Goal: Task Accomplishment & Management: Complete application form

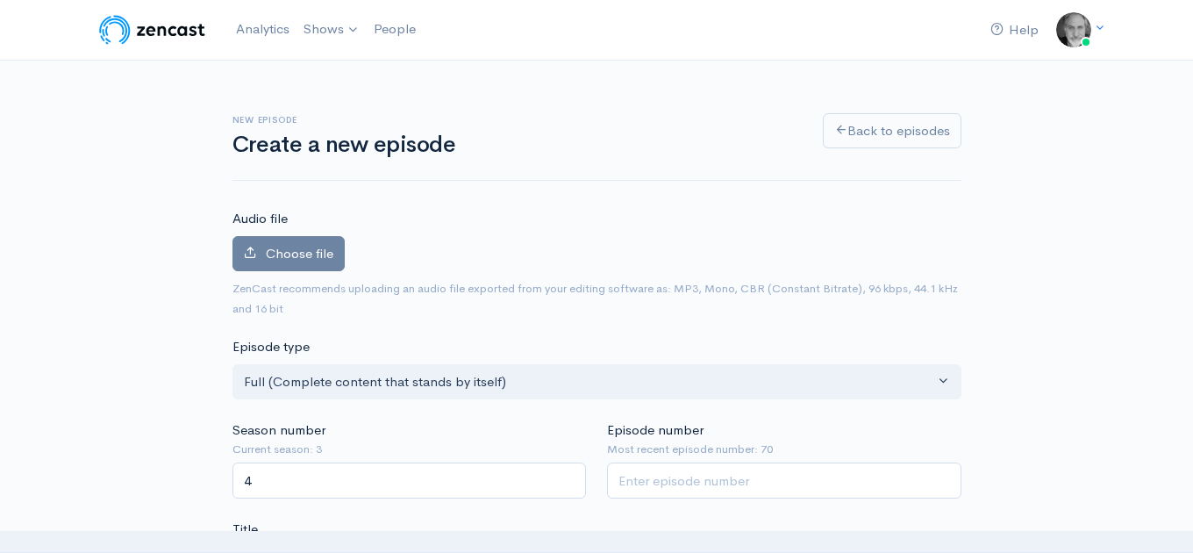
scroll to position [288, 0]
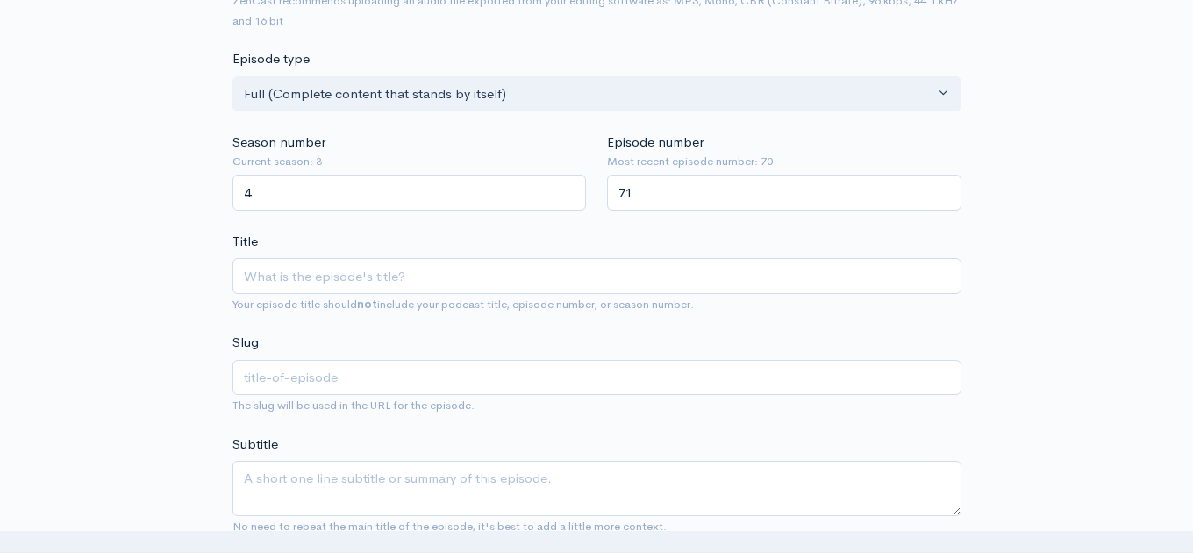
type input "71"
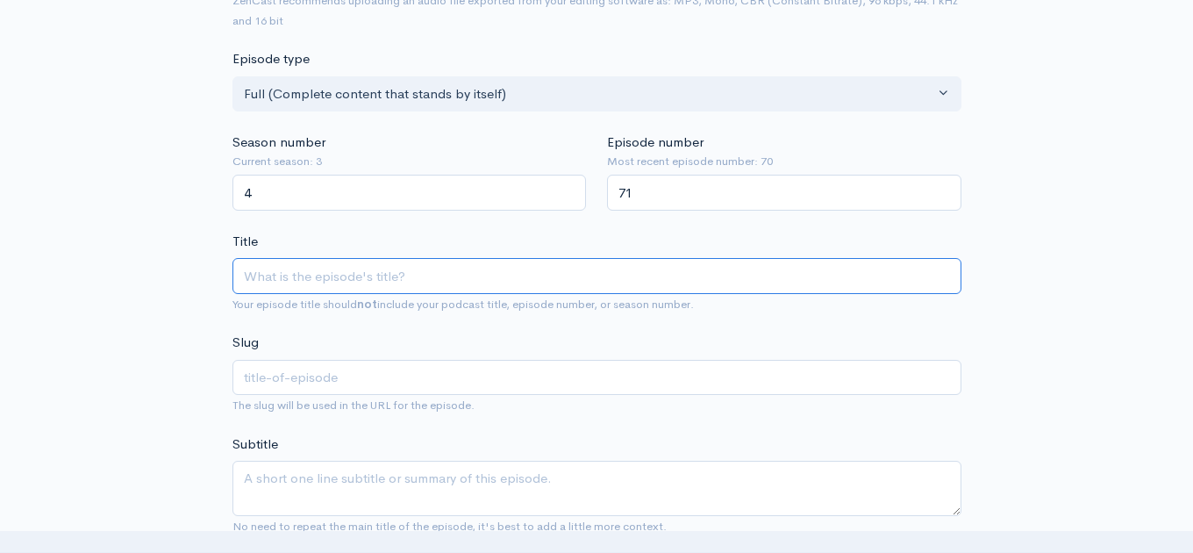
click at [502, 280] on input "Title" at bounding box center [597, 276] width 729 height 36
click at [300, 280] on input "Title" at bounding box center [597, 276] width 729 height 36
paste input "[PERSON_NAME] - Film School."
type input "[PERSON_NAME] - Film School."
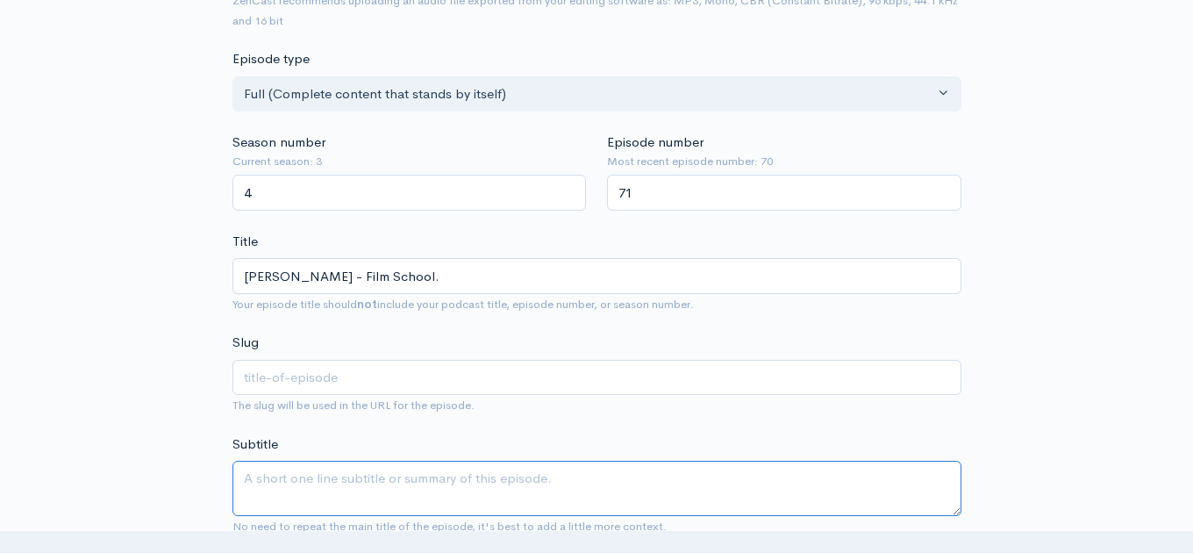
type input "[PERSON_NAME]-film-school"
click at [316, 478] on textarea "Subtitle" at bounding box center [597, 488] width 729 height 55
click at [263, 486] on textarea "Subtitle" at bounding box center [597, 488] width 729 height 55
paste textarea "Every once in a while, an artist releases a set of songs that touches your hear…"
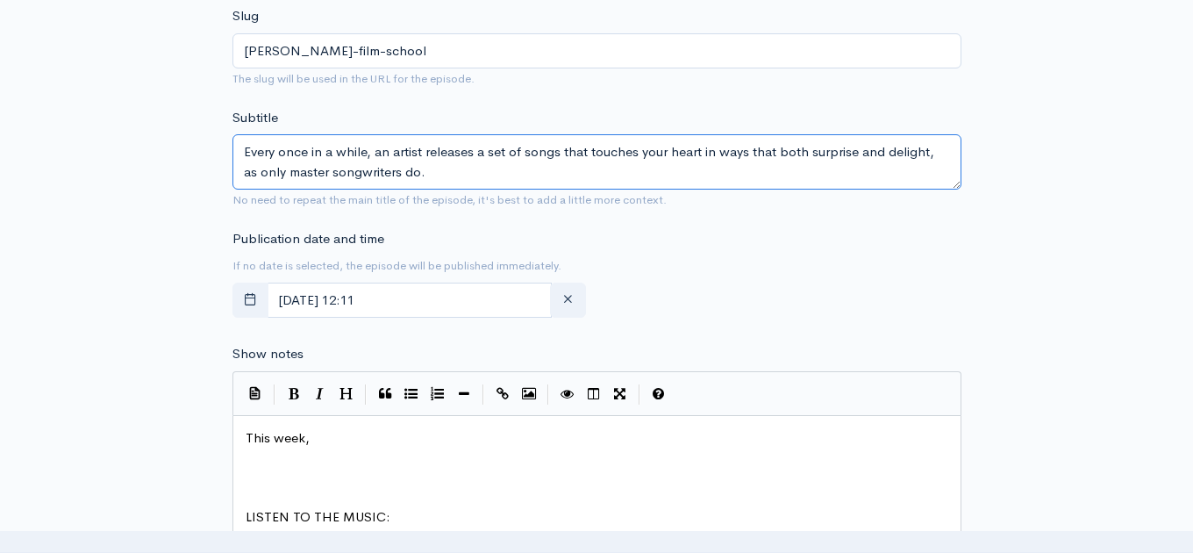
scroll to position [620, 0]
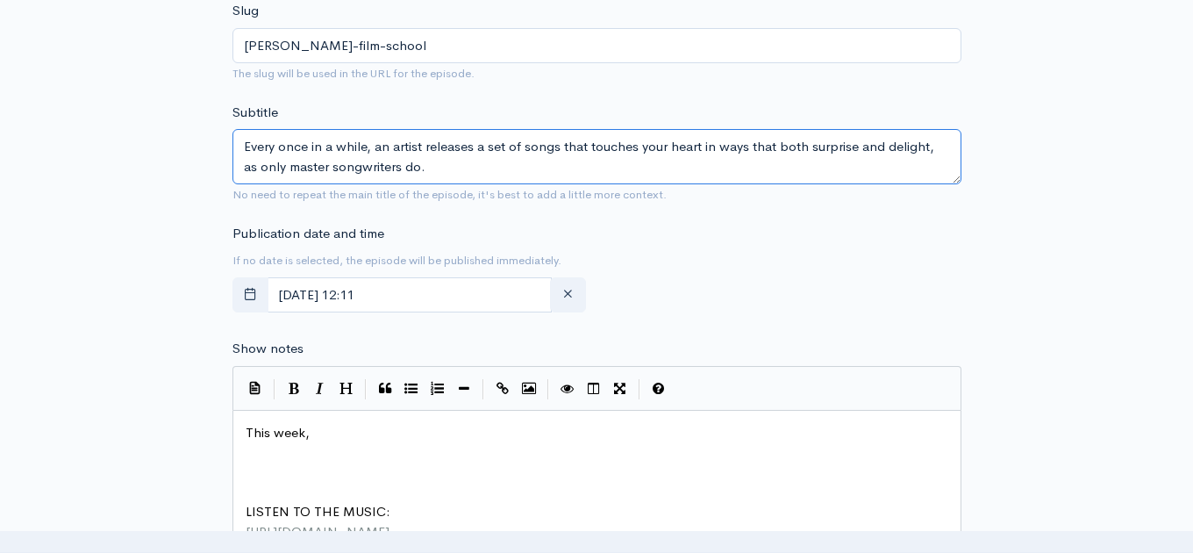
type textarea "Every once in a while, an artist releases a set of songs that touches your hear…"
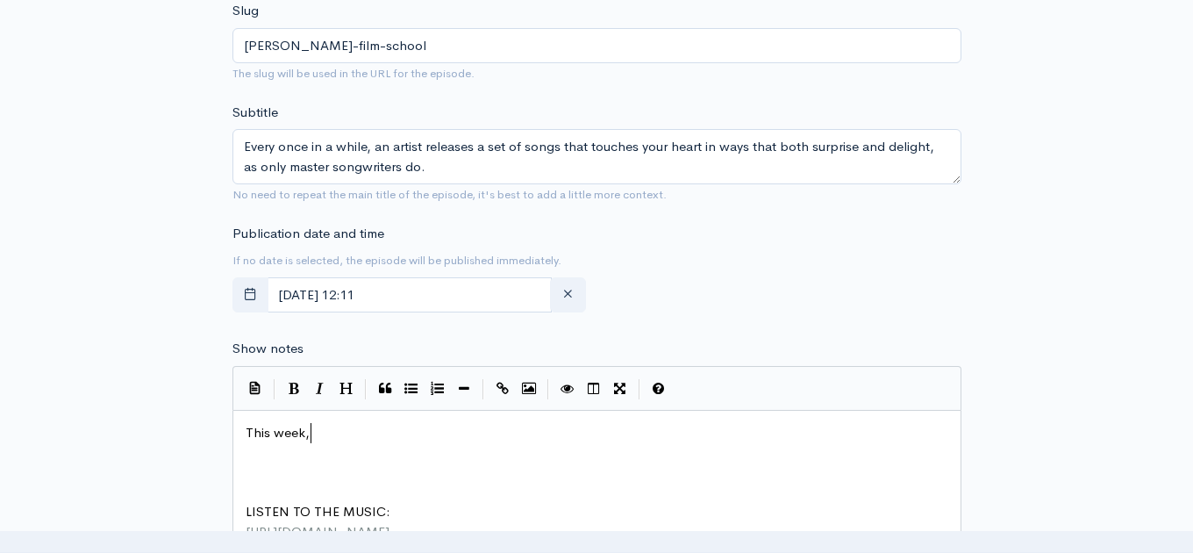
scroll to position [6, 0]
click at [347, 438] on pre "This week," at bounding box center [597, 433] width 710 height 20
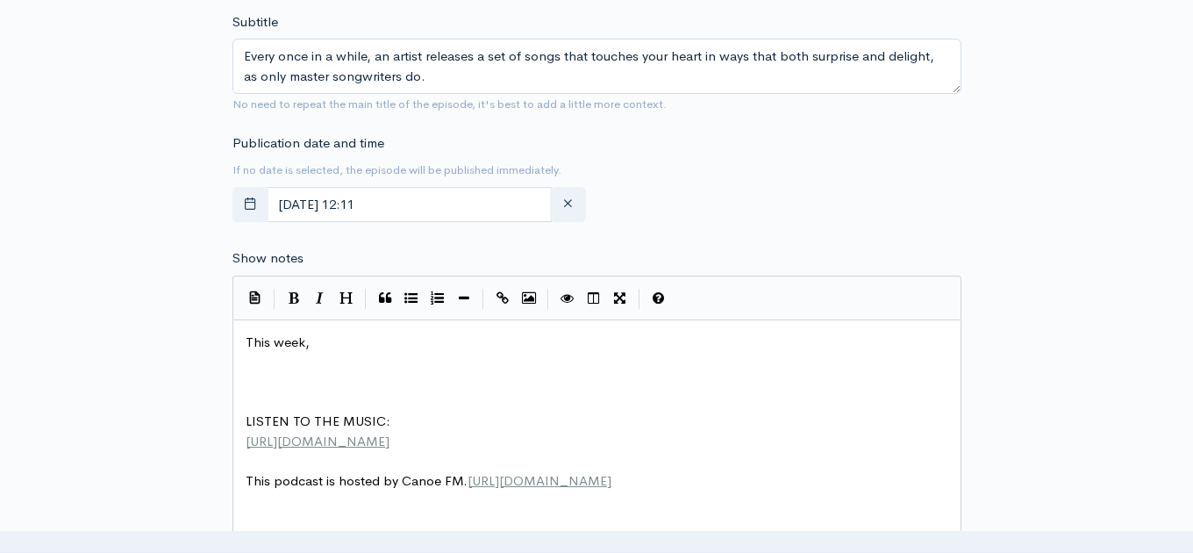
scroll to position [747, 0]
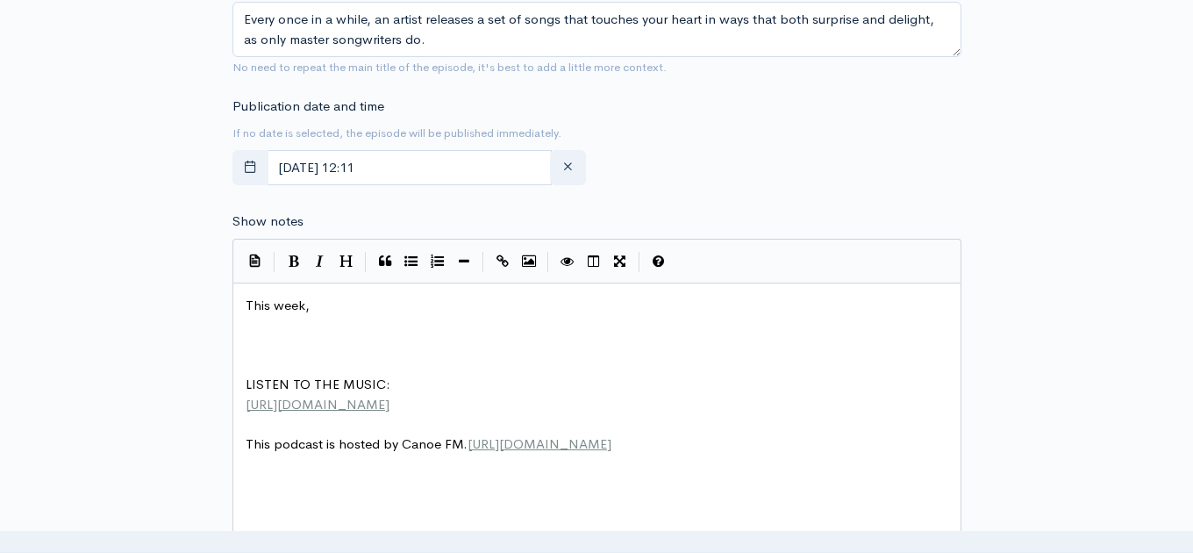
click at [319, 310] on pre "This week," at bounding box center [597, 306] width 710 height 20
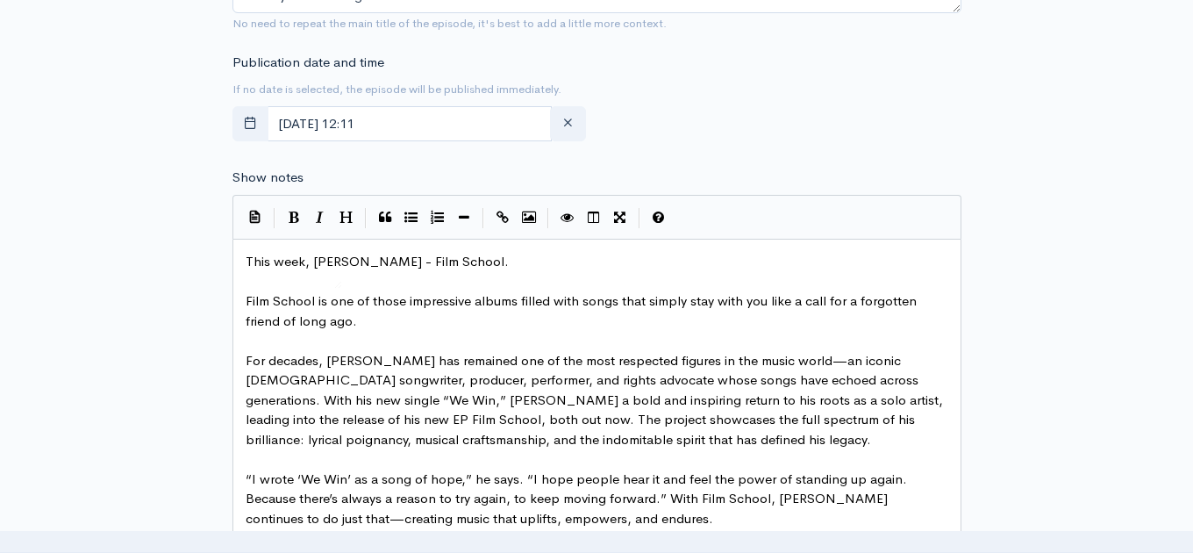
scroll to position [781, 0]
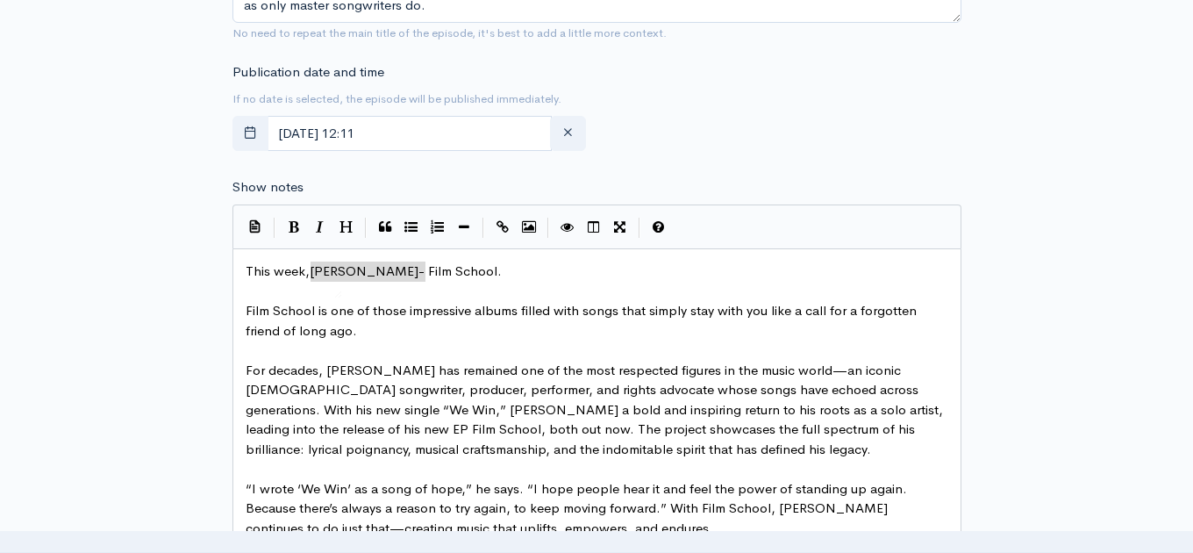
drag, startPoint x: 312, startPoint y: 276, endPoint x: 425, endPoint y: 272, distance: 113.3
click at [293, 232] on icon "Bold" at bounding box center [294, 226] width 11 height 13
type textarea "[PERSON_NAME]"
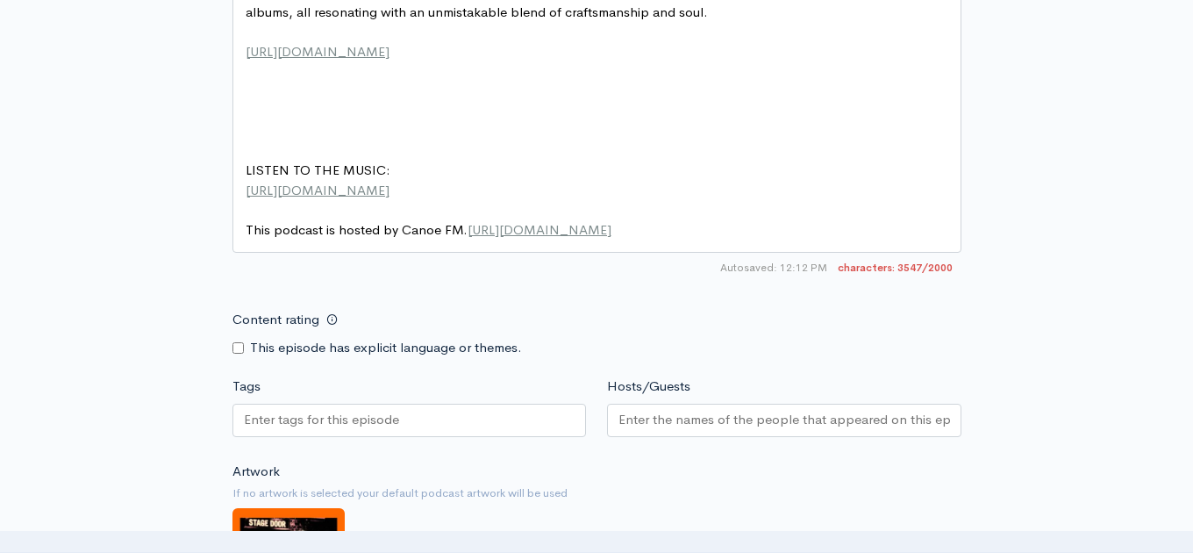
scroll to position [1870, 0]
click at [287, 409] on input "Tags" at bounding box center [323, 419] width 158 height 20
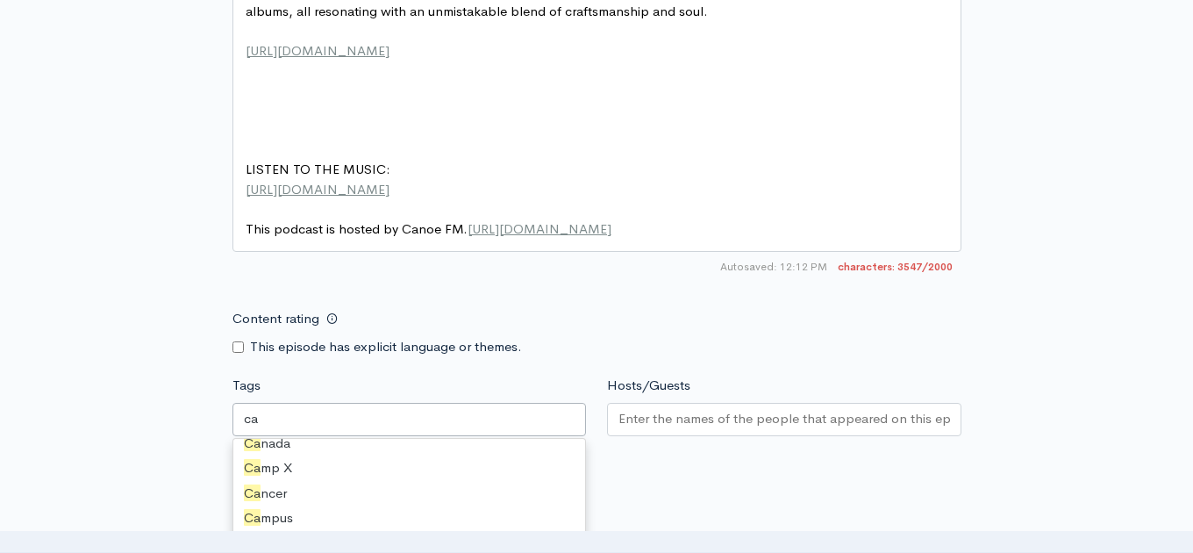
type input "can"
type input "cana"
type input "song"
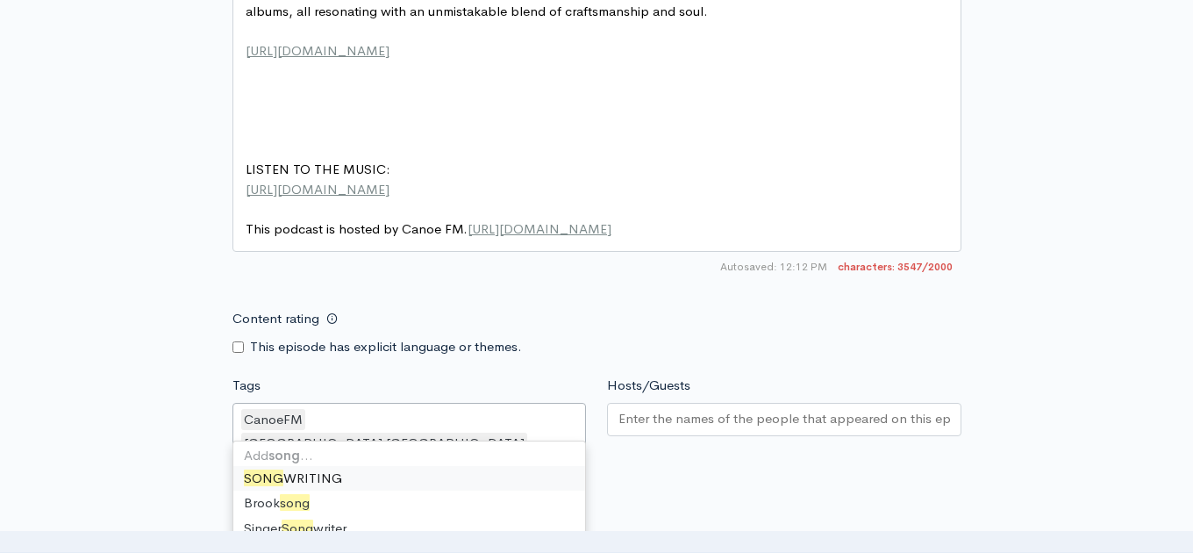
scroll to position [0, 0]
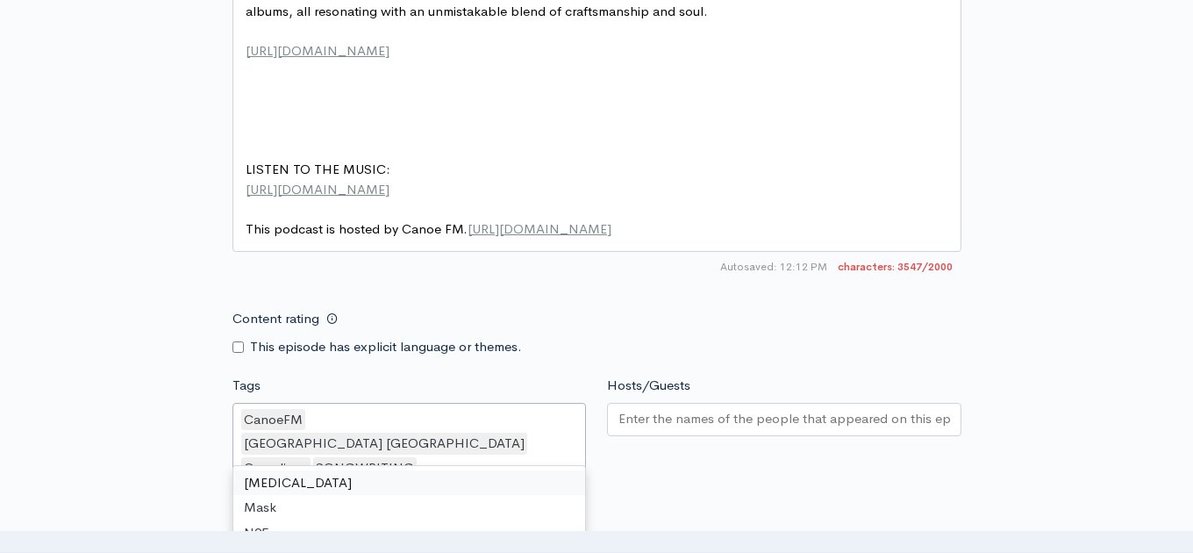
click at [355, 428] on div "CanoeFM [GEOGRAPHIC_DATA] [GEOGRAPHIC_DATA] Canadiana SONGWRITING" at bounding box center [410, 445] width 355 height 85
type input "song"
click at [534, 458] on input "Tags" at bounding box center [536, 468] width 4 height 20
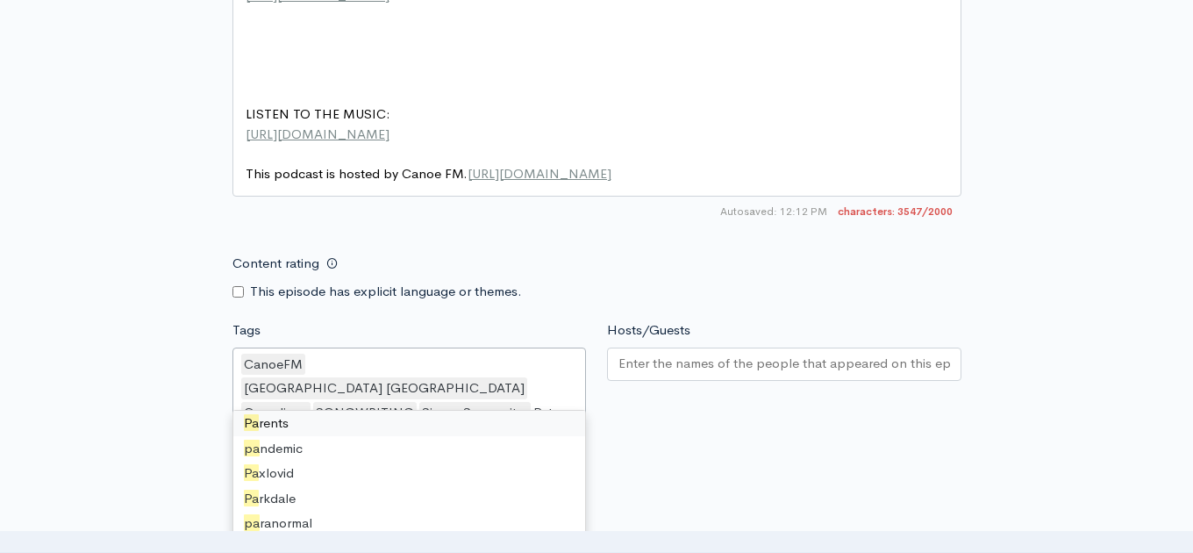
scroll to position [0, 0]
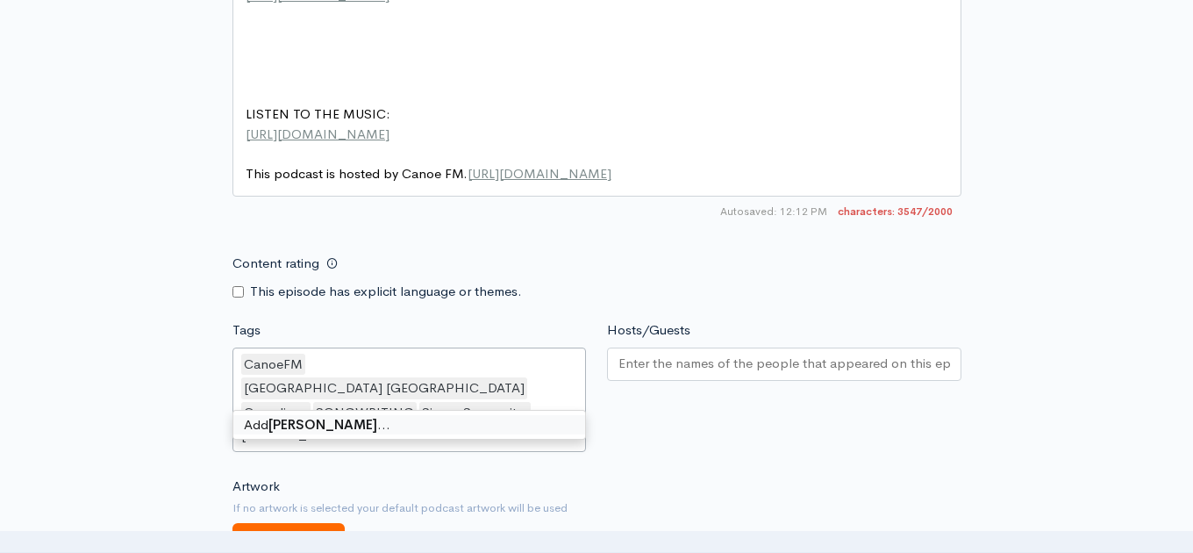
type input "[PERSON_NAME]"
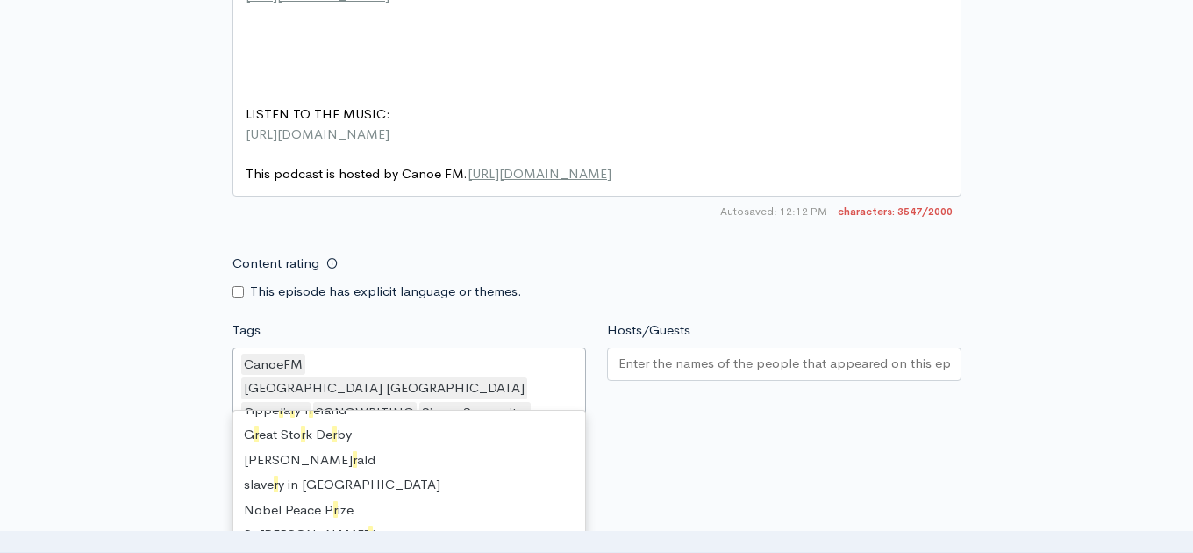
scroll to position [24, 0]
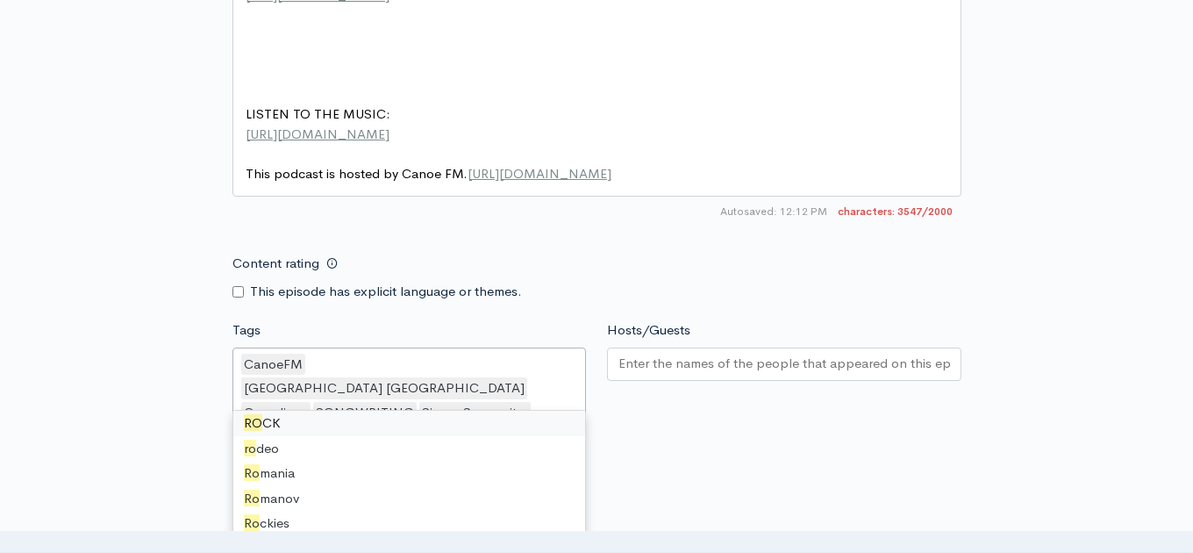
type input "Rock"
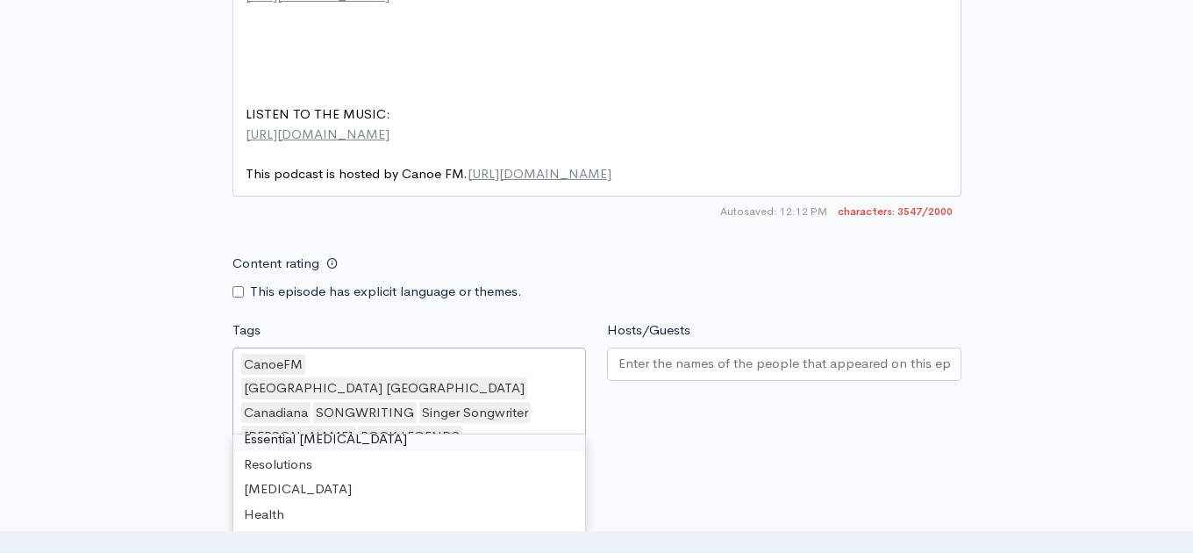
click at [636, 354] on input "Hosts/Guests" at bounding box center [785, 364] width 332 height 20
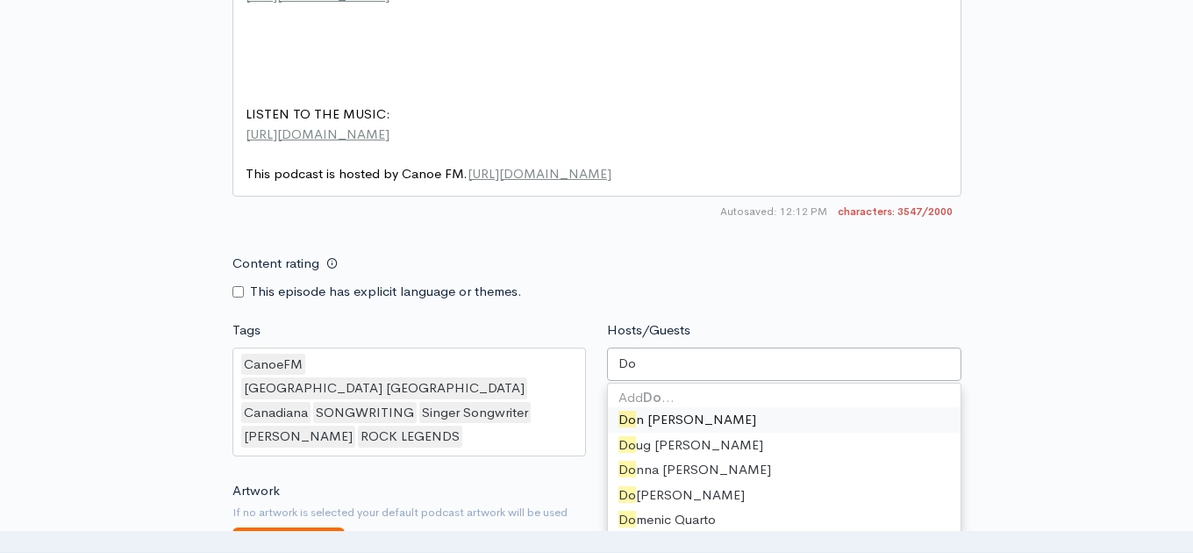
type input "Dou"
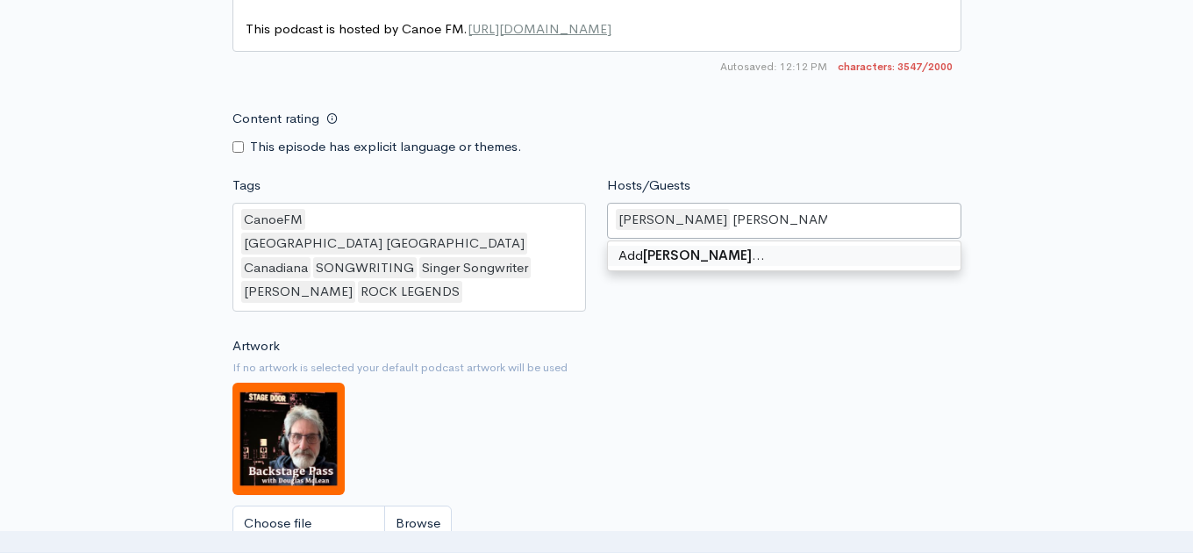
scroll to position [2074, 0]
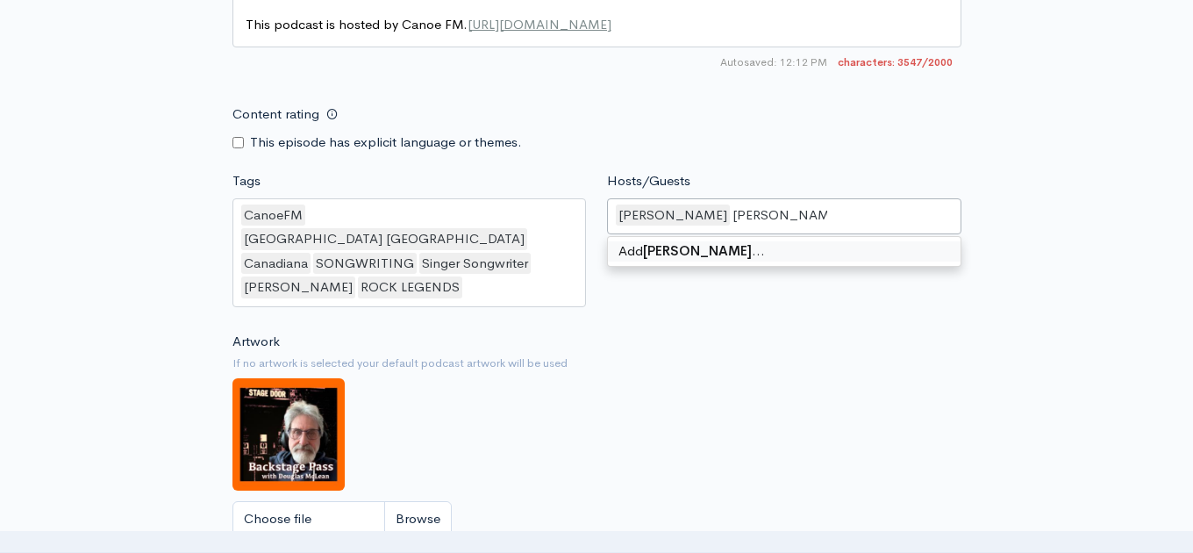
type input "[PERSON_NAME]"
click at [320, 501] on input "Choose file" at bounding box center [342, 519] width 219 height 36
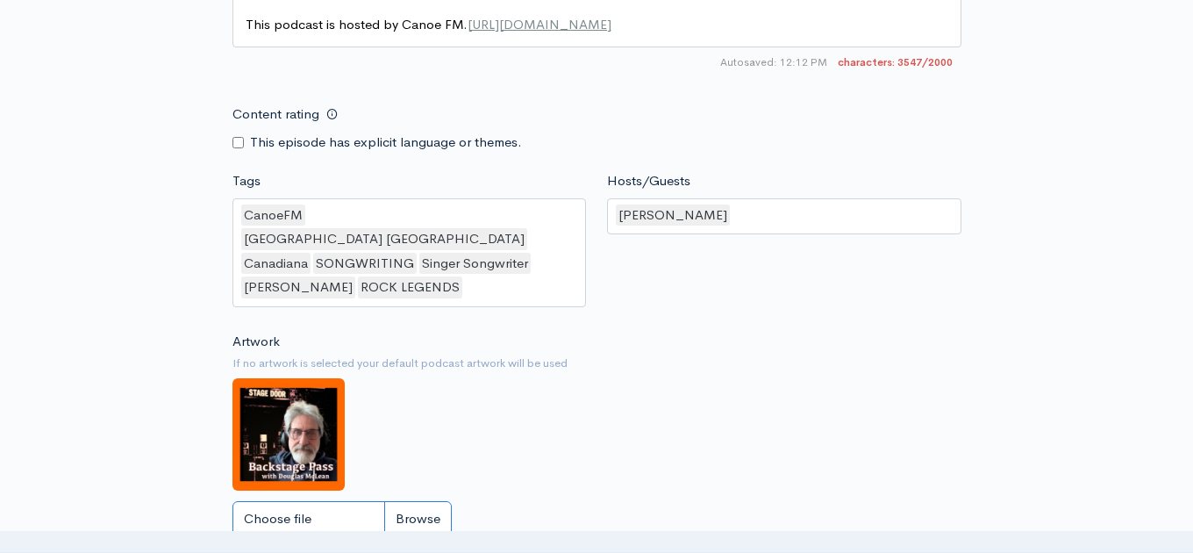
type input "C:\fakepath\POSTER .png"
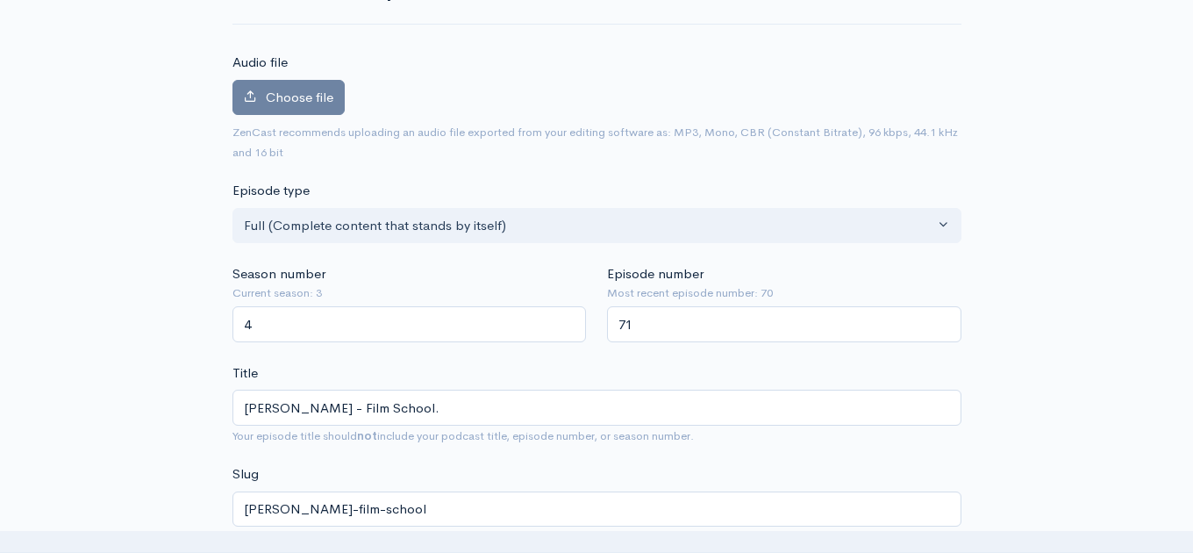
scroll to position [0, 0]
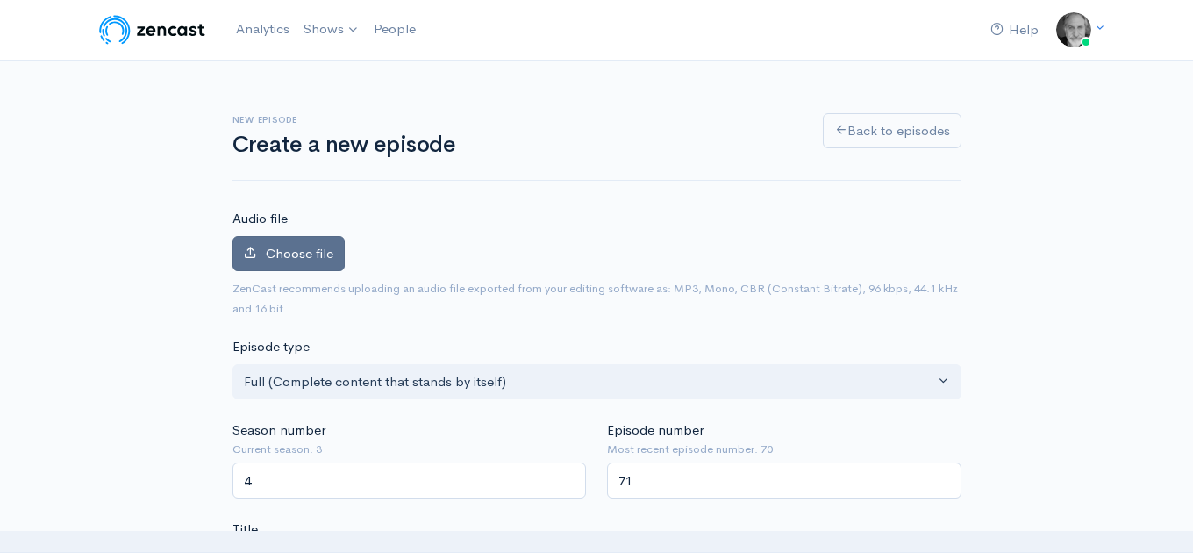
click at [300, 254] on span "Choose file" at bounding box center [300, 253] width 68 height 17
click at [0, 0] on input "Choose file" at bounding box center [0, 0] width 0 height 0
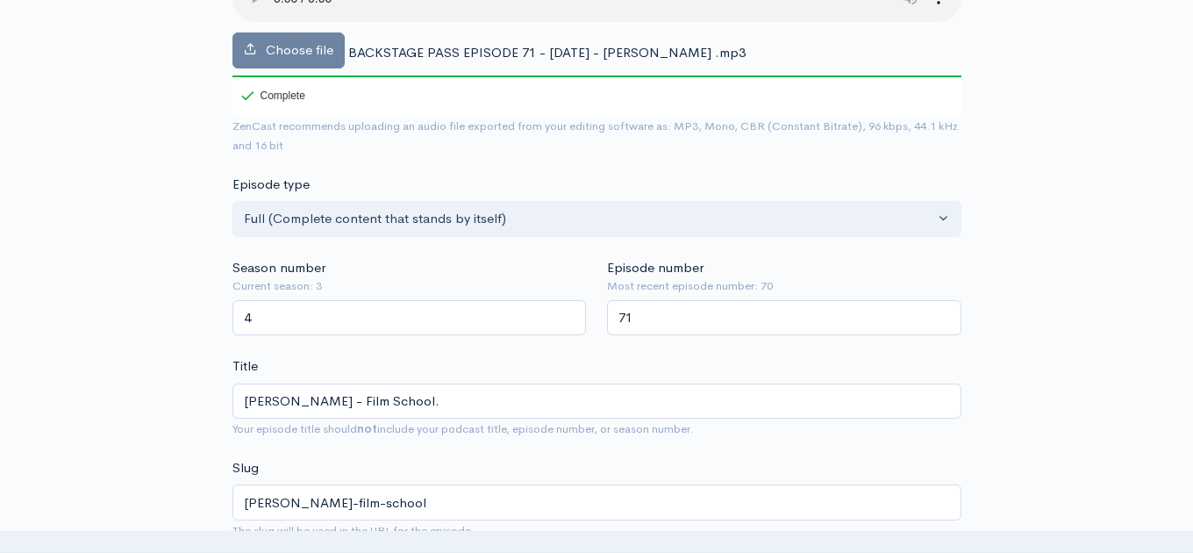
scroll to position [262, 0]
type input "3"
click at [566, 311] on input "3" at bounding box center [410, 317] width 355 height 36
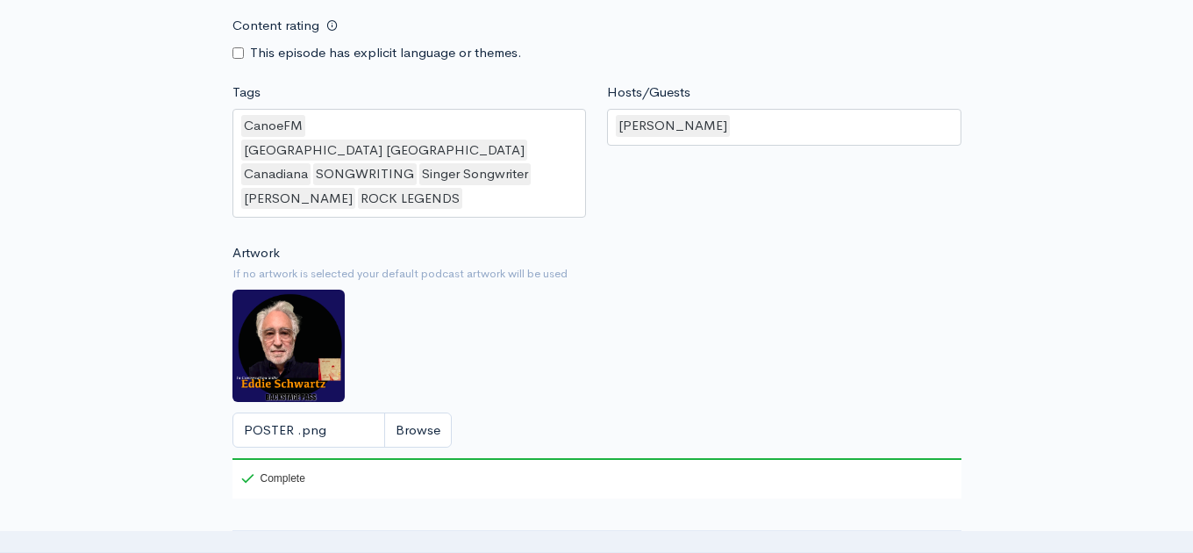
scroll to position [2258, 0]
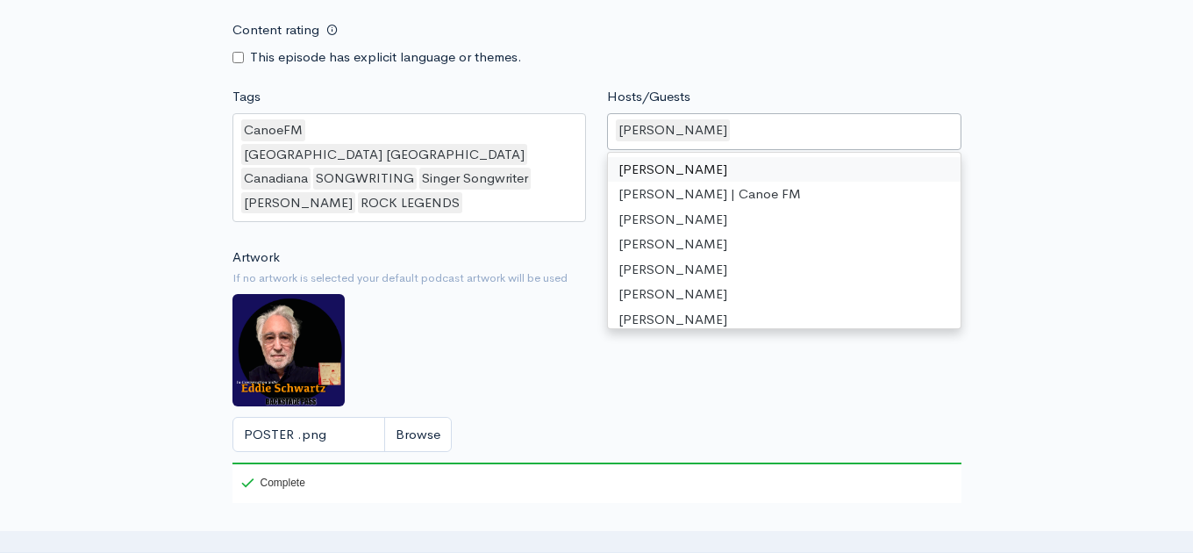
click at [744, 113] on div "[PERSON_NAME]" at bounding box center [784, 131] width 355 height 37
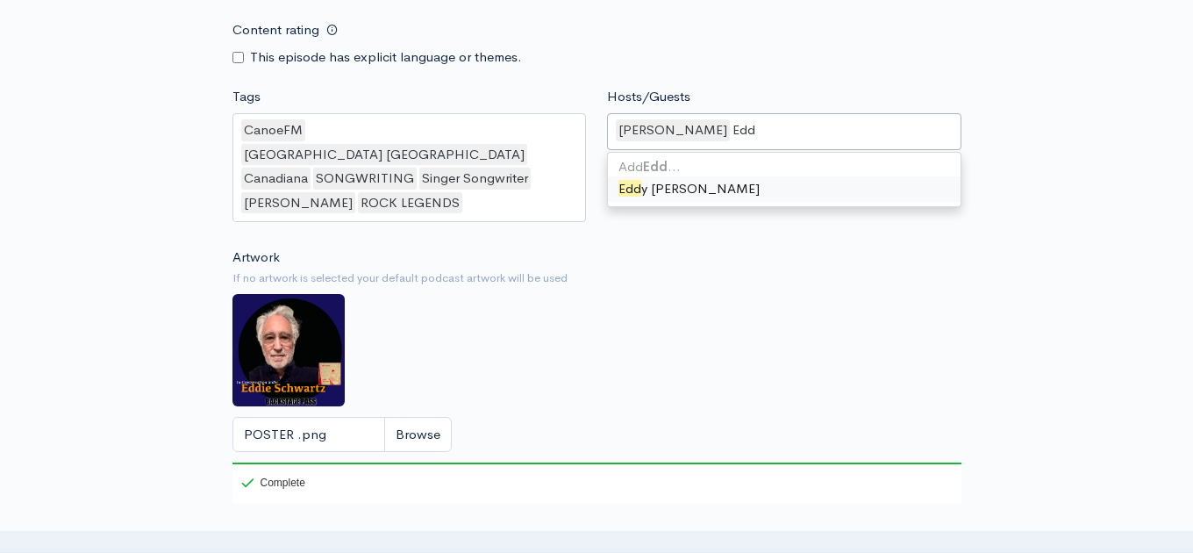
scroll to position [0, 0]
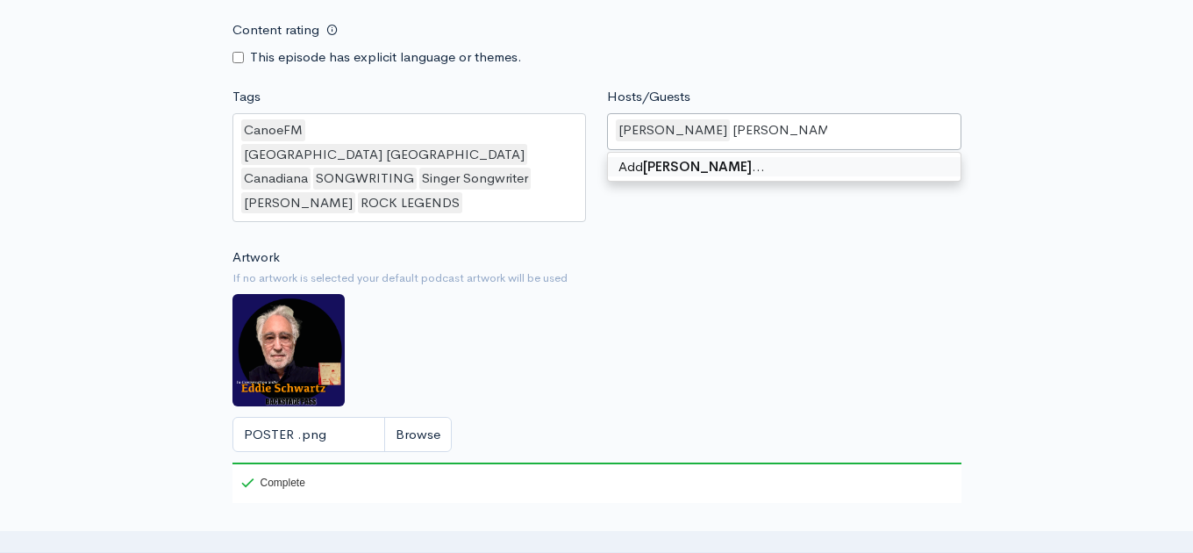
type input "[PERSON_NAME]"
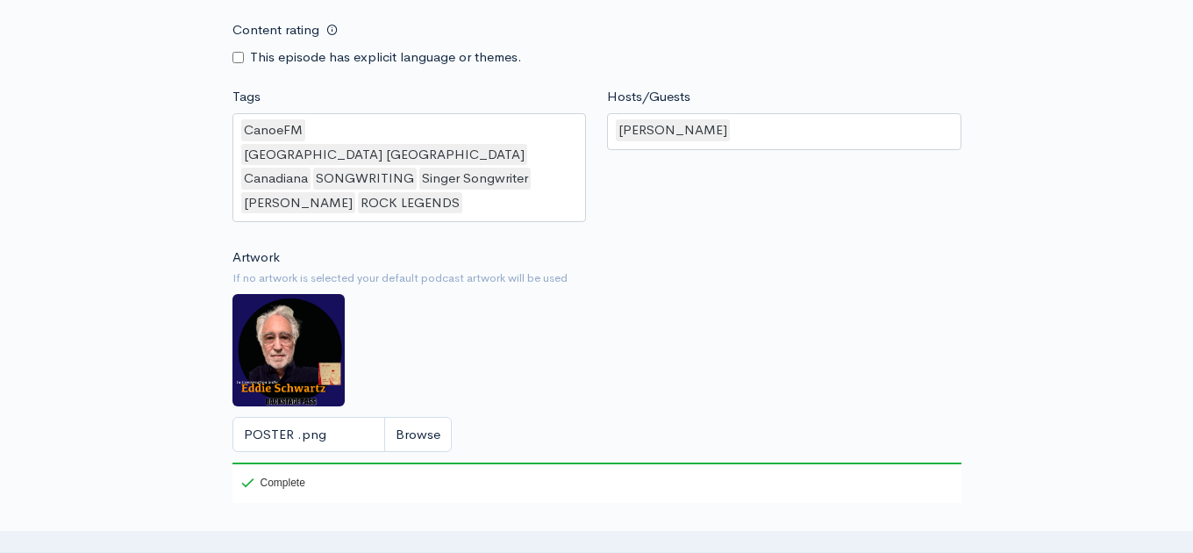
click at [747, 167] on div "Hosts/Guests [PERSON_NAME] [PERSON_NAME] Add [PERSON_NAME] …" at bounding box center [785, 157] width 376 height 141
click at [733, 113] on div "[PERSON_NAME]" at bounding box center [784, 131] width 355 height 37
type input "[PERSON_NAME]"
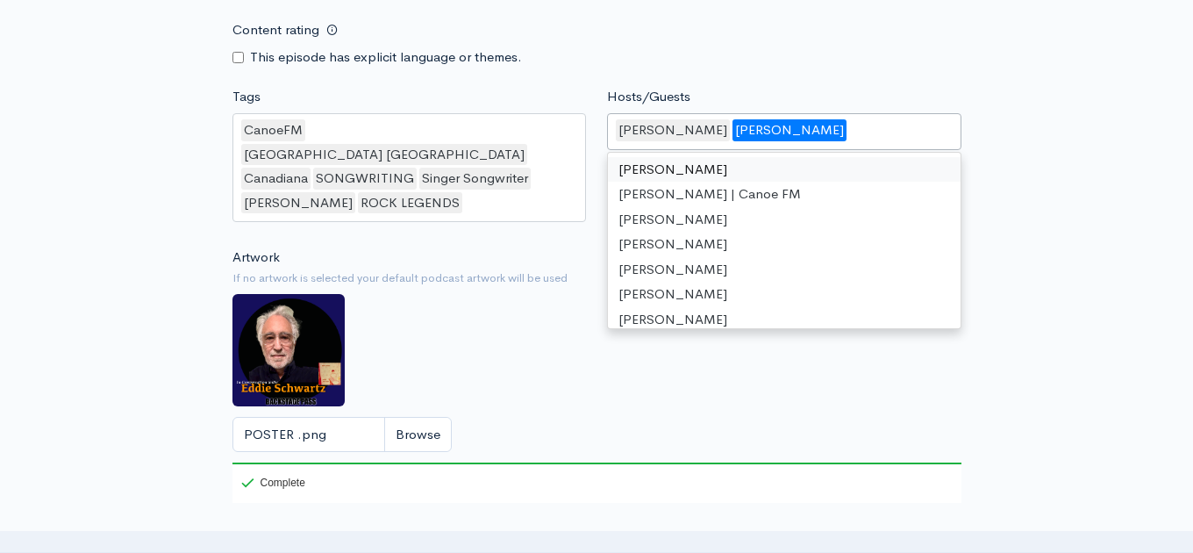
click at [773, 119] on div "[PERSON_NAME]" at bounding box center [790, 130] width 114 height 22
click at [826, 113] on div "[PERSON_NAME] [PERSON_NAME]" at bounding box center [784, 131] width 355 height 37
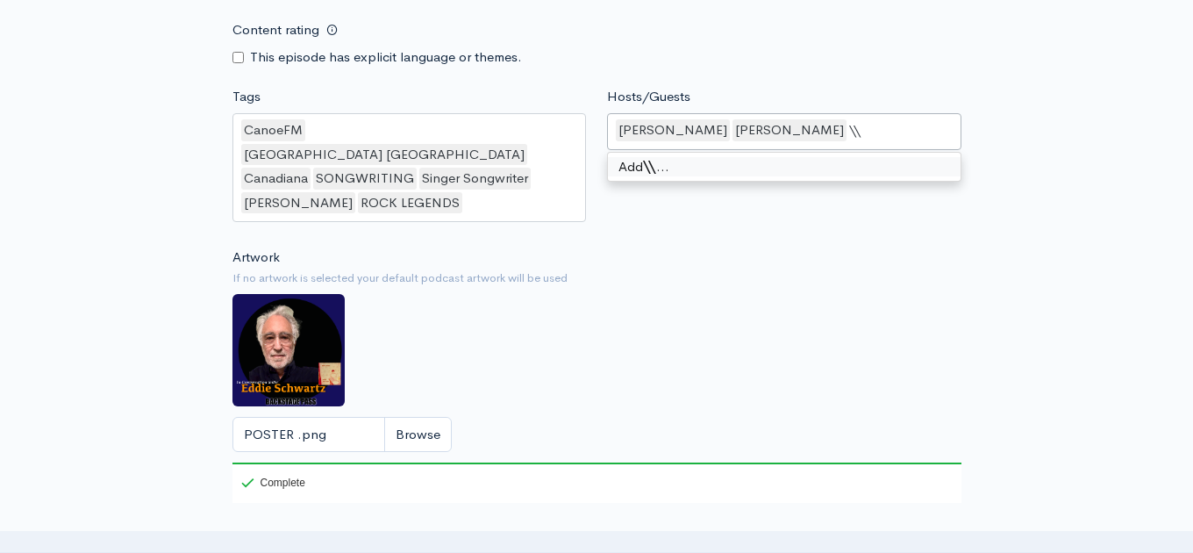
type input "\"
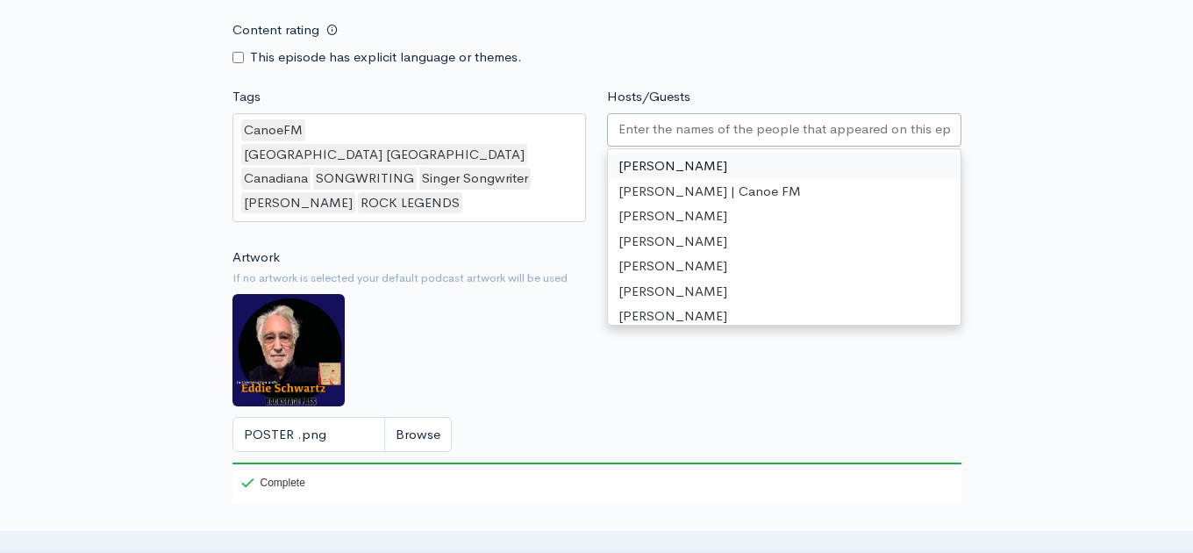
click at [639, 119] on input "Hosts/Guests" at bounding box center [785, 129] width 332 height 20
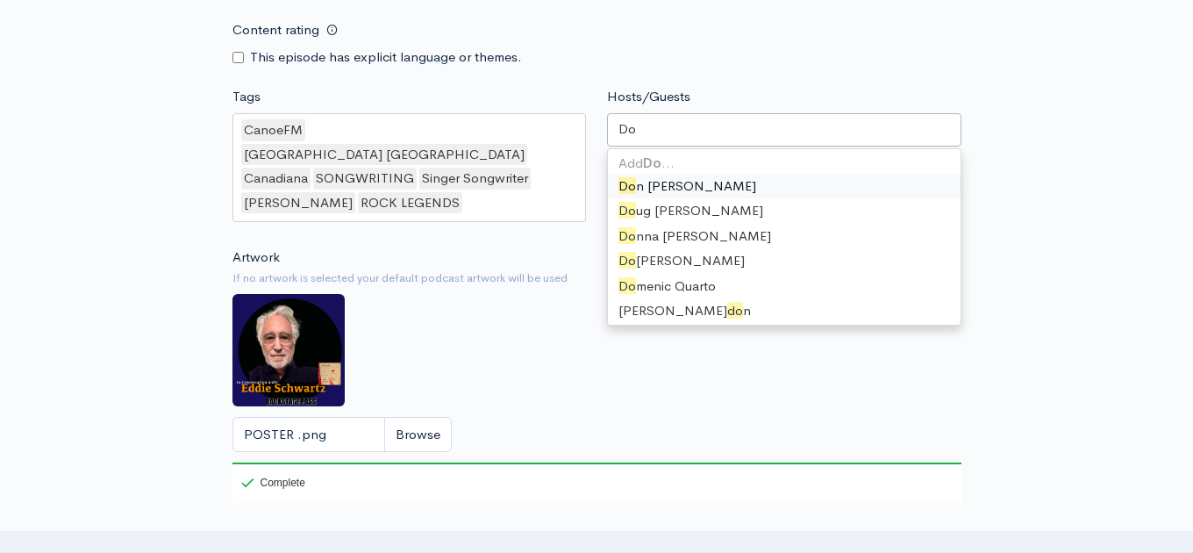
type input "Dou"
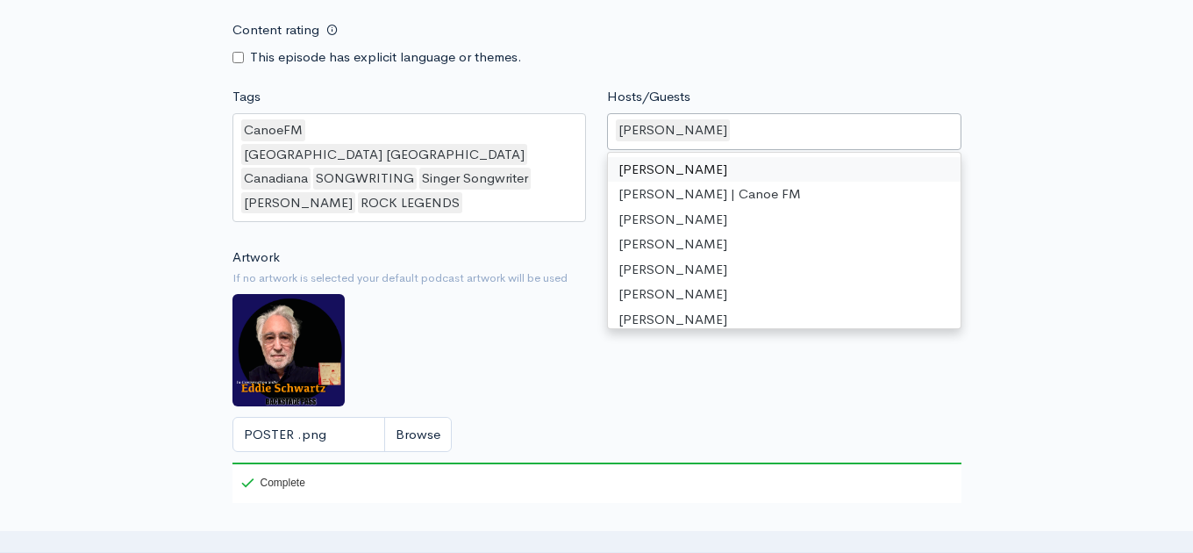
click at [728, 113] on div "[PERSON_NAME]" at bounding box center [784, 131] width 355 height 37
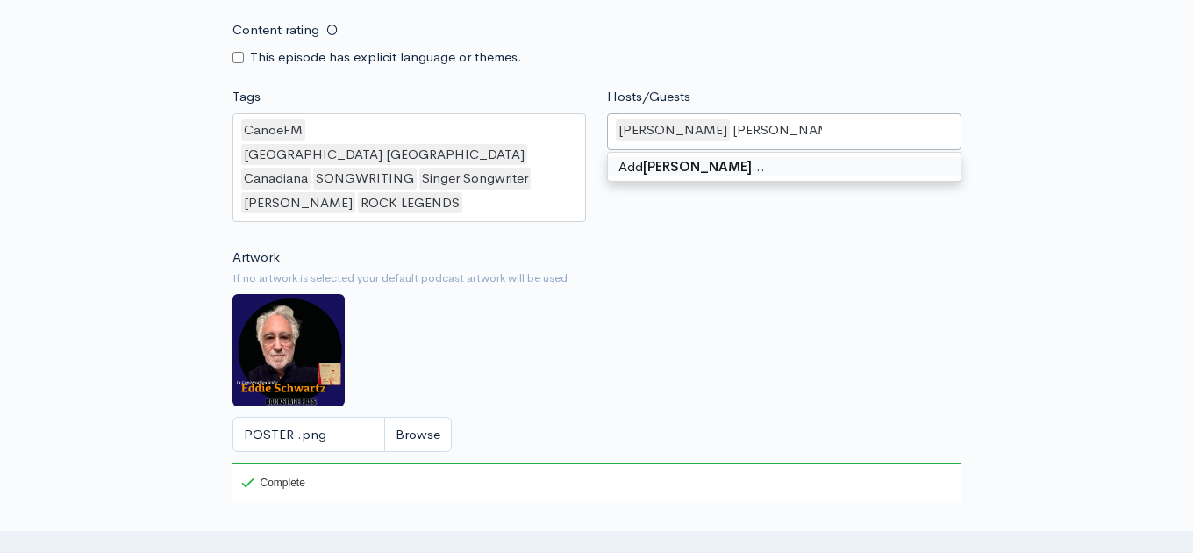
type input "[PERSON_NAME]"
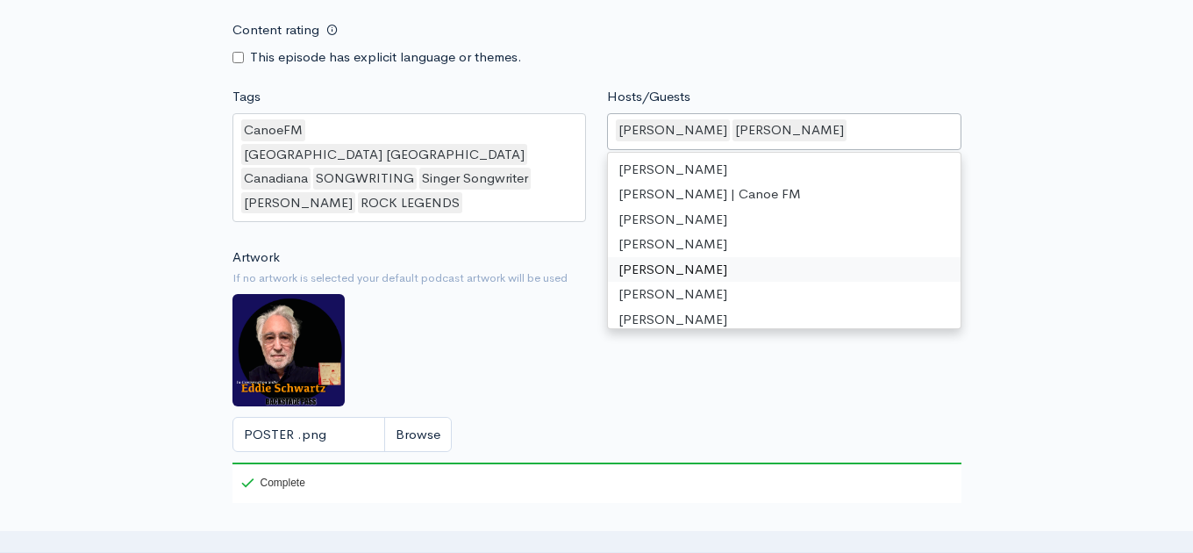
click at [519, 309] on div "Artwork If no artwork is selected your default podcast artwork will be used POS…" at bounding box center [597, 375] width 729 height 256
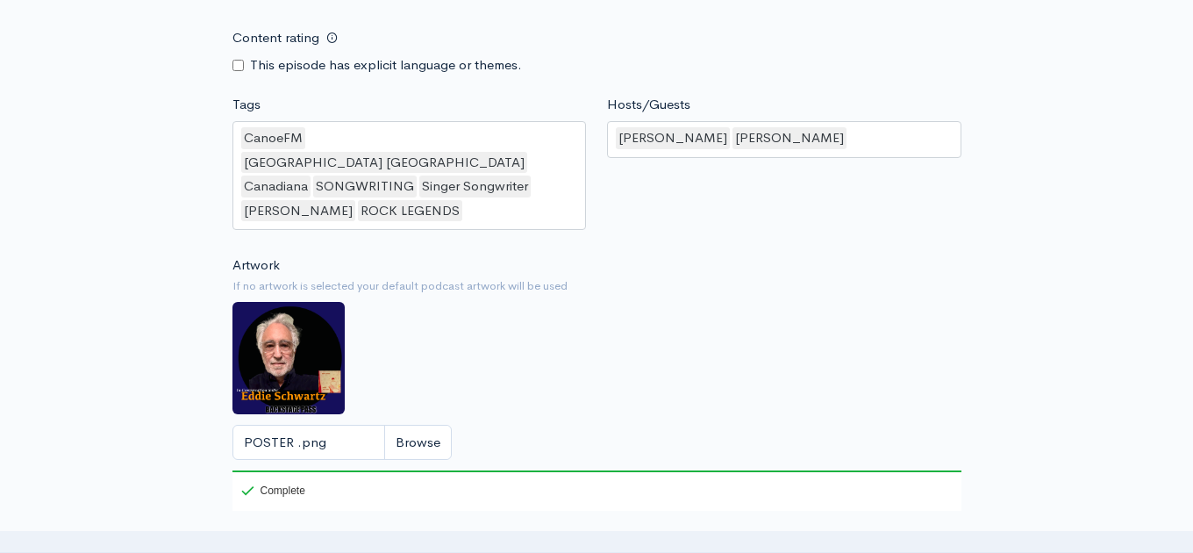
scroll to position [2544, 0]
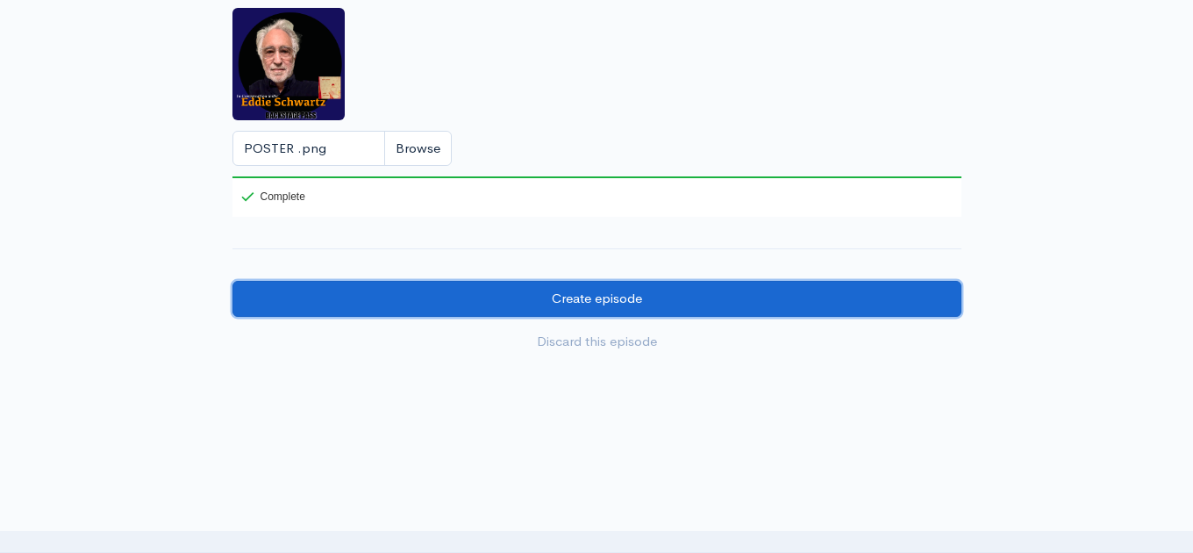
click at [616, 281] on input "Create episode" at bounding box center [597, 299] width 729 height 36
